Goal: Information Seeking & Learning: Learn about a topic

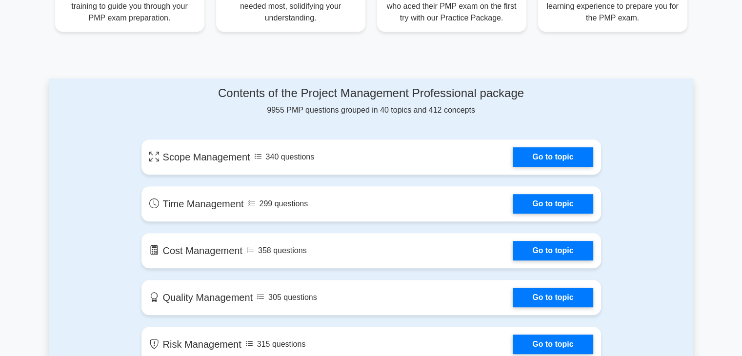
scroll to position [439, 0]
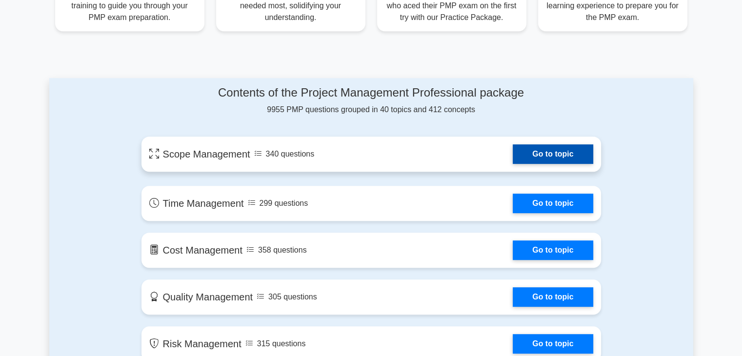
click at [540, 163] on link "Go to topic" at bounding box center [552, 154] width 80 height 20
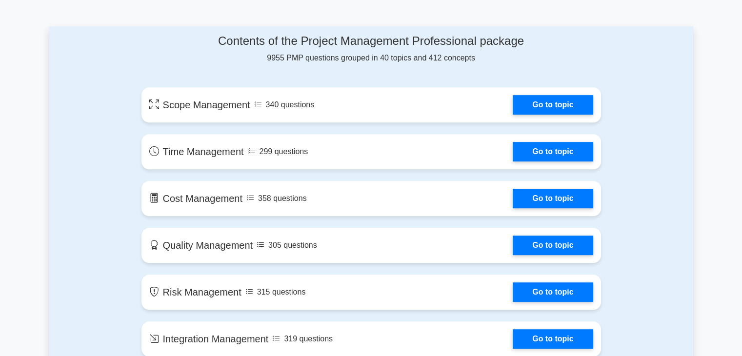
scroll to position [488, 0]
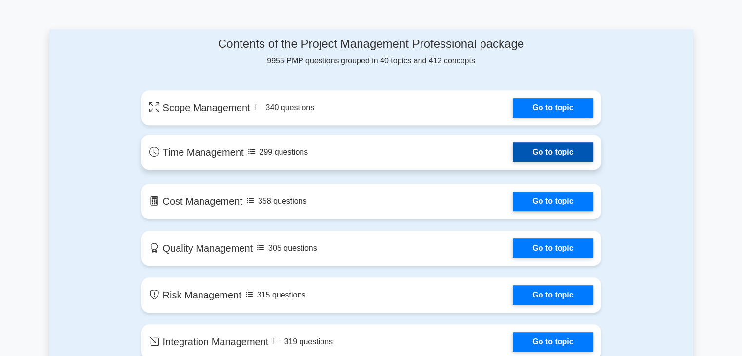
click at [542, 152] on link "Go to topic" at bounding box center [552, 152] width 80 height 20
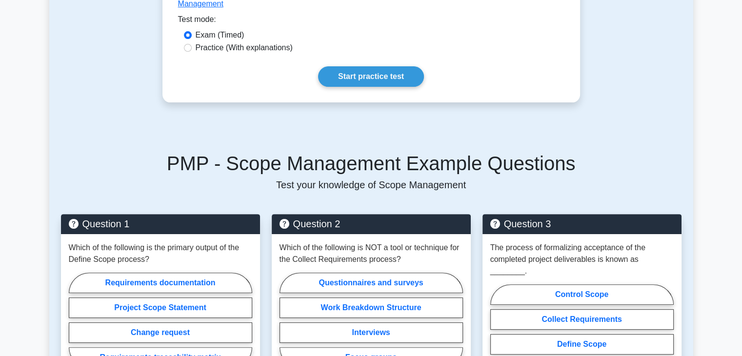
scroll to position [293, 0]
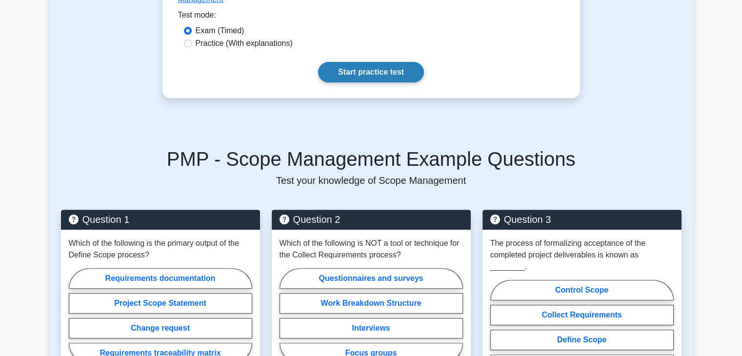
click at [332, 62] on link "Start practice test" at bounding box center [371, 72] width 106 height 20
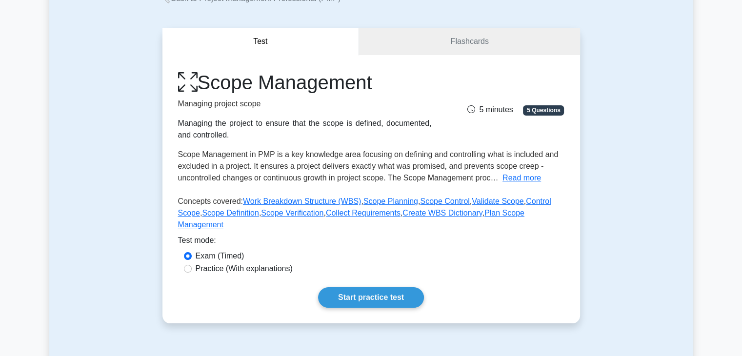
scroll to position [0, 0]
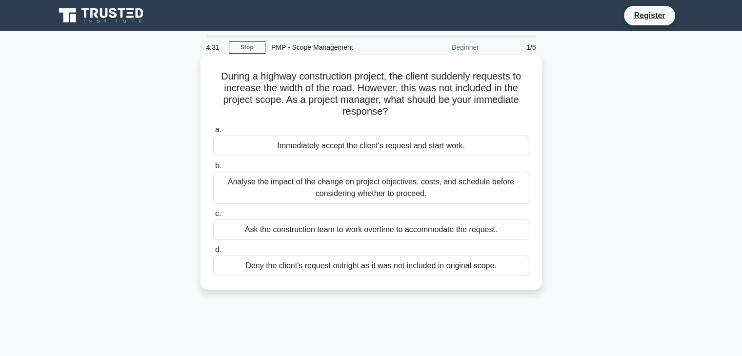
click at [412, 186] on div "Analyse the impact of the change on project objectives, costs, and schedule bef…" at bounding box center [371, 188] width 316 height 32
click at [213, 169] on input "b. Analyse the impact of the change on project objectives, costs, and schedule …" at bounding box center [213, 166] width 0 height 6
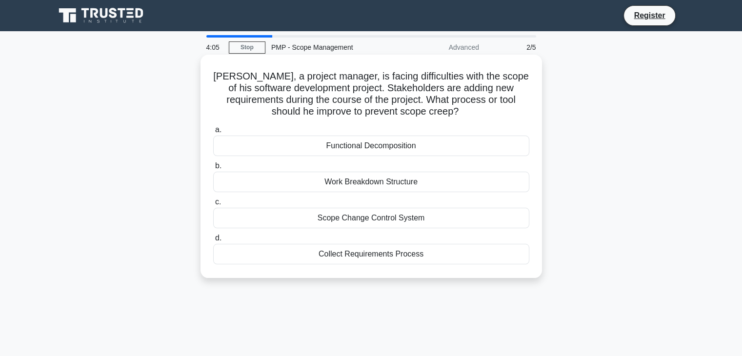
click at [410, 216] on div "Scope Change Control System" at bounding box center [371, 218] width 316 height 20
click at [213, 205] on input "c. Scope Change Control System" at bounding box center [213, 202] width 0 height 6
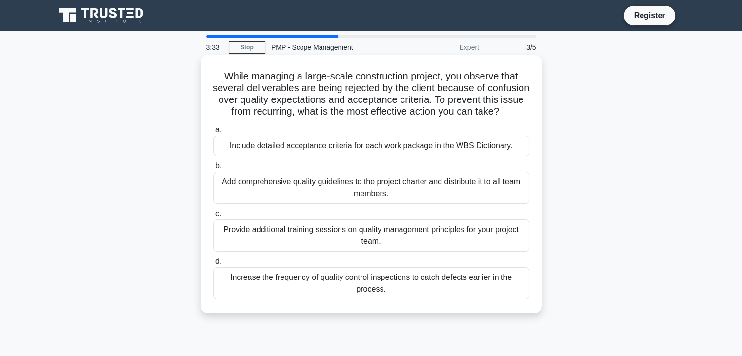
click at [463, 295] on div "Increase the frequency of quality control inspections to catch defects earlier …" at bounding box center [371, 283] width 316 height 32
click at [213, 265] on input "d. Increase the frequency of quality control inspections to catch defects earli…" at bounding box center [213, 261] width 0 height 6
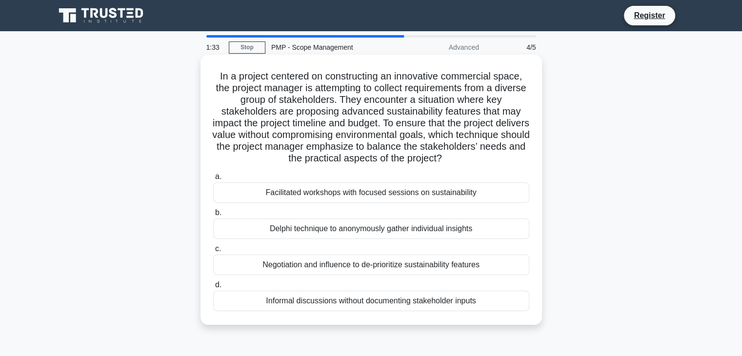
click at [431, 195] on div "Facilitated workshops with focused sessions on sustainability" at bounding box center [371, 192] width 316 height 20
click at [213, 180] on input "a. Facilitated workshops with focused sessions on sustainability" at bounding box center [213, 177] width 0 height 6
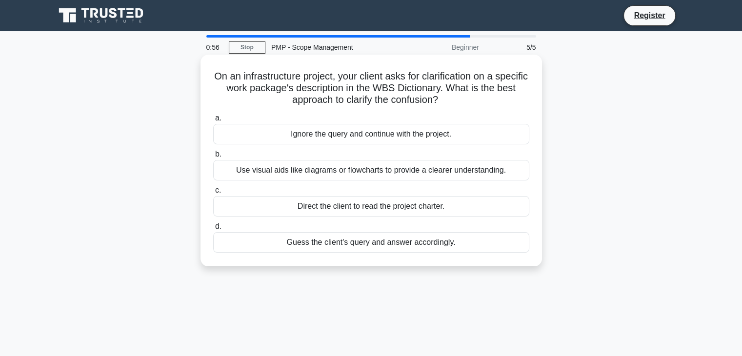
click at [461, 174] on div "Use visual aids like diagrams or flowcharts to provide a clearer understanding." at bounding box center [371, 170] width 316 height 20
click at [213, 157] on input "b. Use visual aids like diagrams or flowcharts to provide a clearer understandi…" at bounding box center [213, 154] width 0 height 6
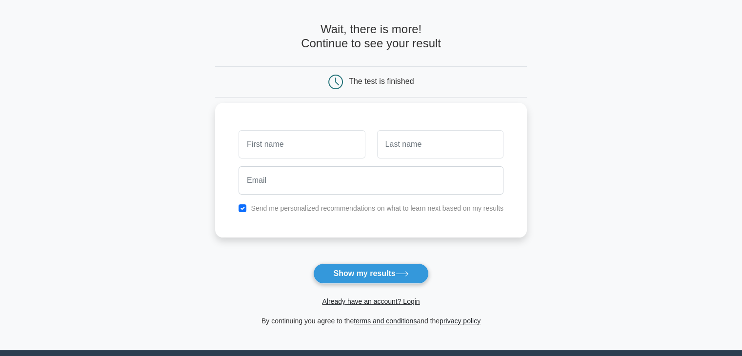
scroll to position [49, 0]
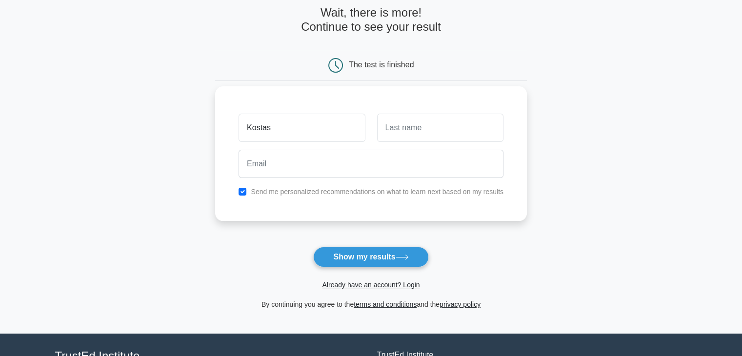
type input "Kostas"
type input "Tsangalis"
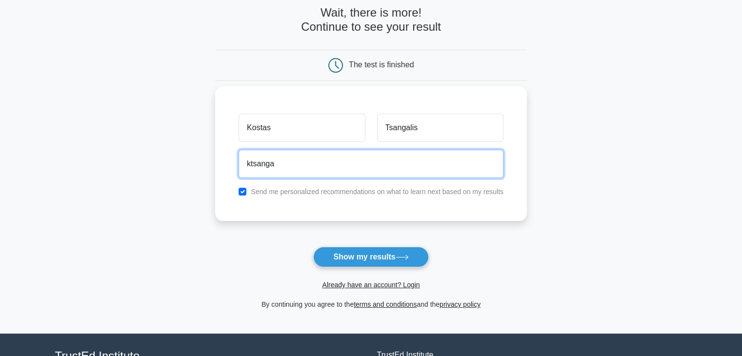
type input "ktsangalis@gmail.com"
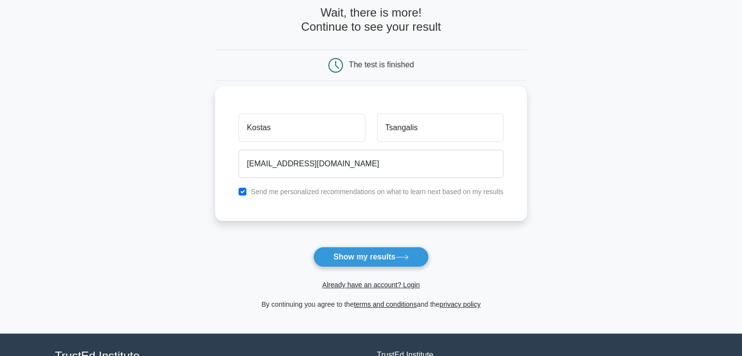
click at [457, 211] on div "Kostas Tsangalis ktsangalis@gmail.com Send me personalized recommendations on w…" at bounding box center [371, 153] width 312 height 135
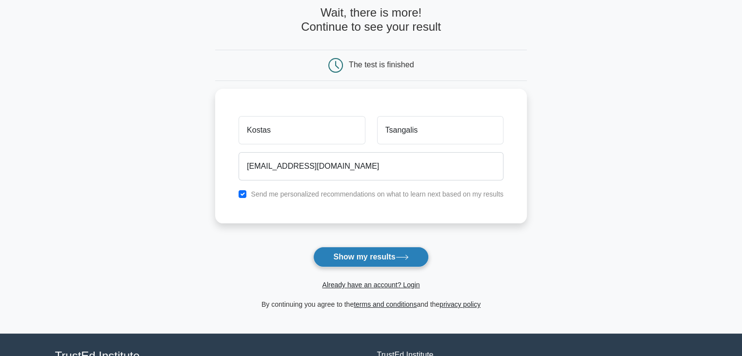
click at [383, 256] on button "Show my results" at bounding box center [370, 257] width 115 height 20
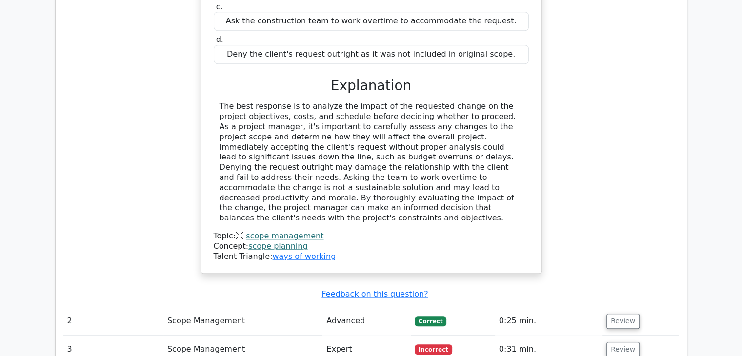
scroll to position [1074, 0]
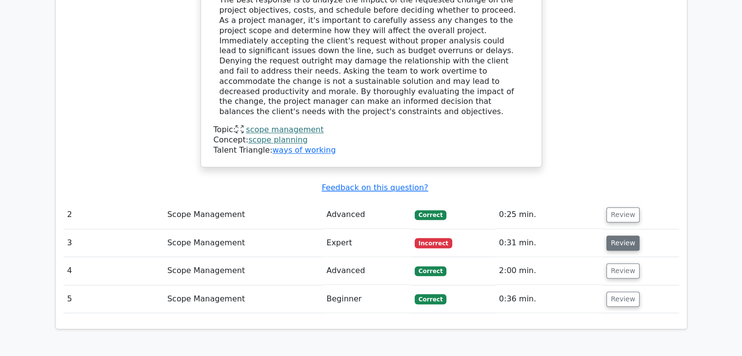
click at [620, 236] on button "Review" at bounding box center [622, 243] width 33 height 15
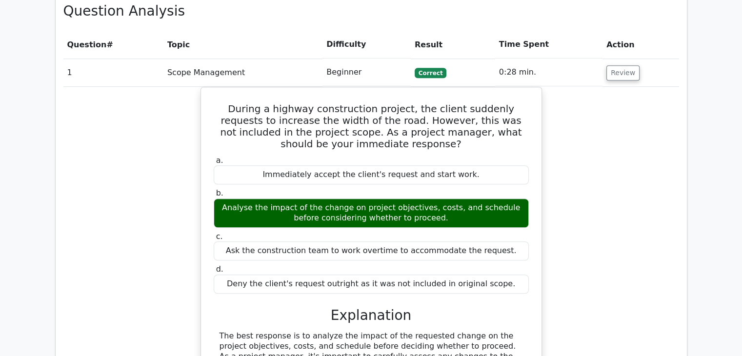
scroll to position [733, 0]
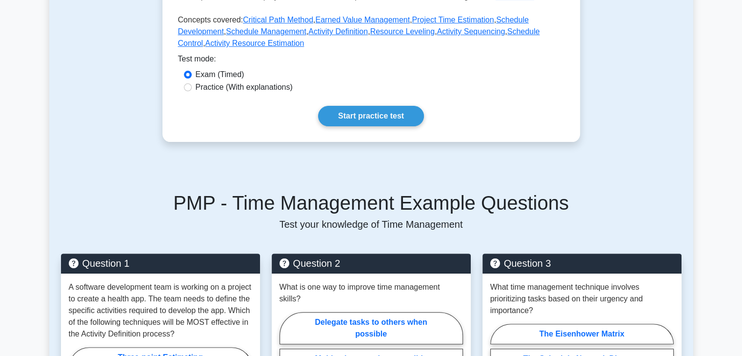
scroll to position [244, 0]
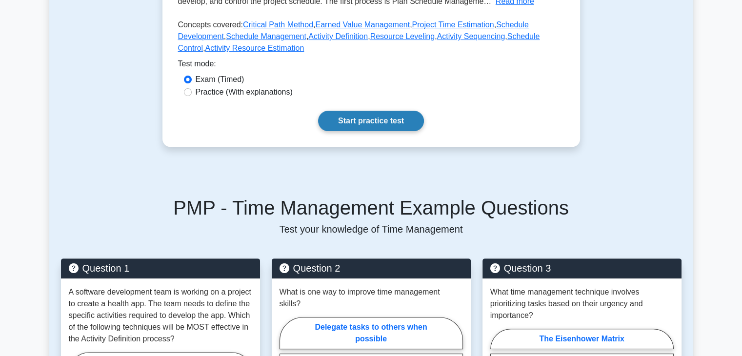
click at [392, 123] on link "Start practice test" at bounding box center [371, 121] width 106 height 20
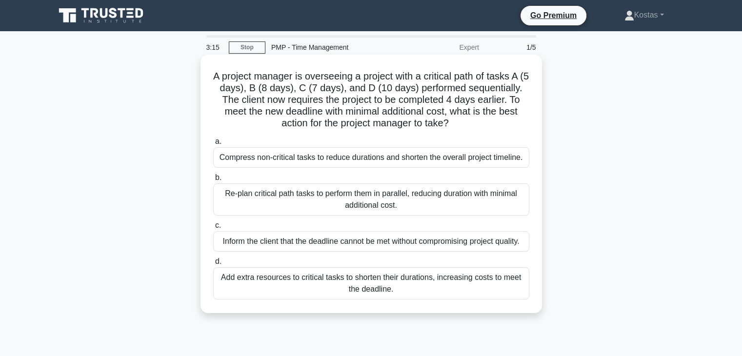
click at [392, 200] on div "Re-plan critical path tasks to perform them in parallel, reducing duration with…" at bounding box center [371, 199] width 316 height 32
click at [213, 181] on input "b. Re-plan critical path tasks to perform them in parallel, reducing duration w…" at bounding box center [213, 178] width 0 height 6
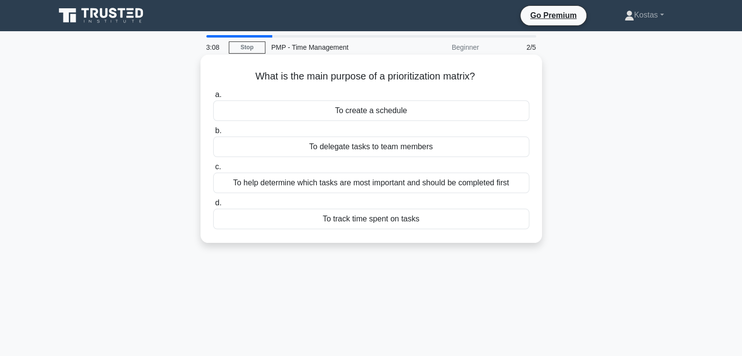
click at [412, 186] on div "To help determine which tasks are most important and should be completed first" at bounding box center [371, 183] width 316 height 20
click at [213, 170] on input "c. To help determine which tasks are most important and should be completed fir…" at bounding box center [213, 167] width 0 height 6
